Goal: Book appointment/travel/reservation

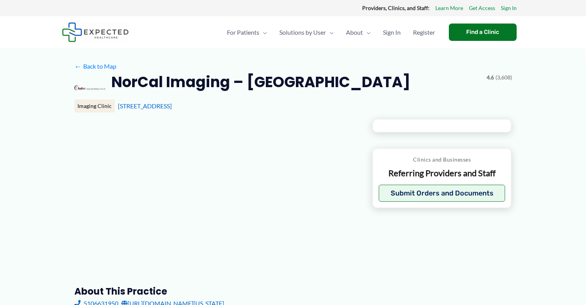
type input "**********"
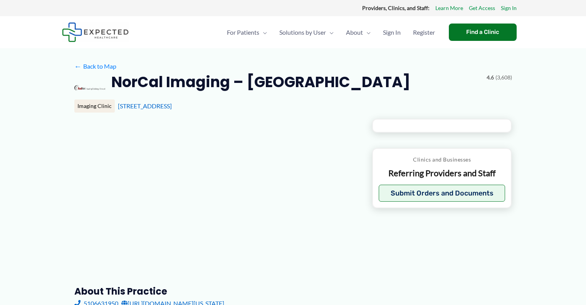
type input "**********"
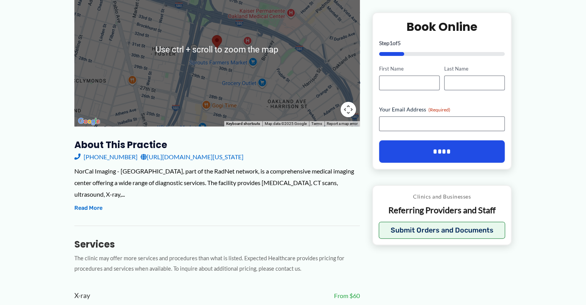
scroll to position [154, 0]
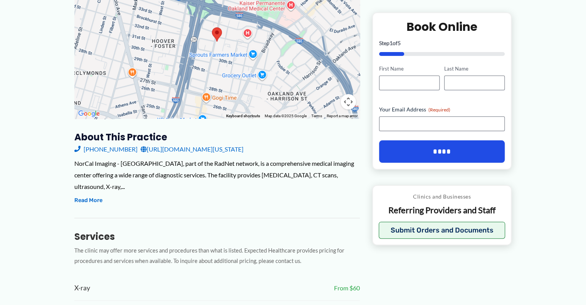
click at [210, 148] on link "[URL][DOMAIN_NAME][US_STATE]" at bounding box center [192, 149] width 103 height 12
